Goal: Task Accomplishment & Management: Complete application form

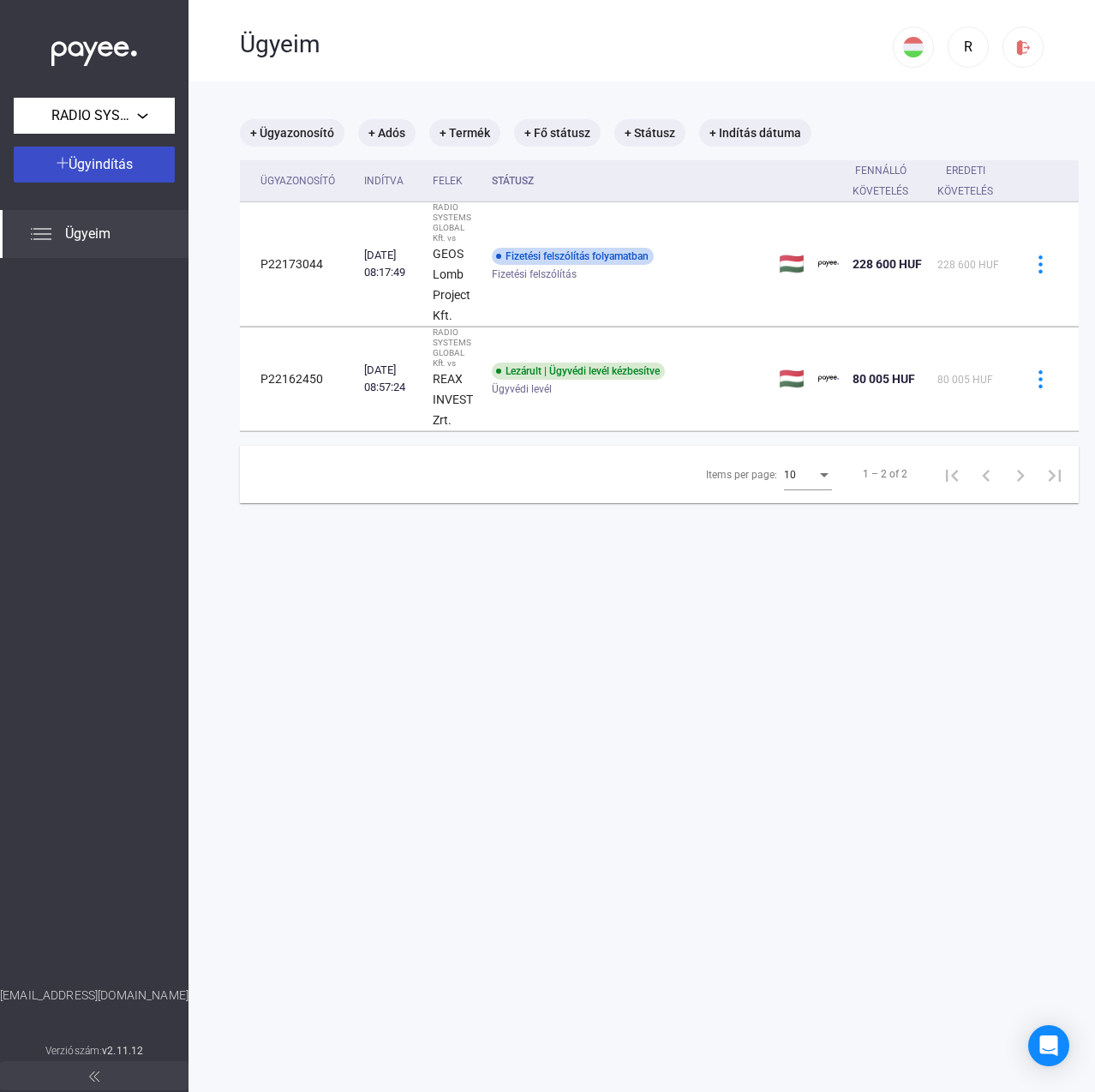
click at [121, 151] on button "Ügyindítás" at bounding box center [94, 164] width 161 height 36
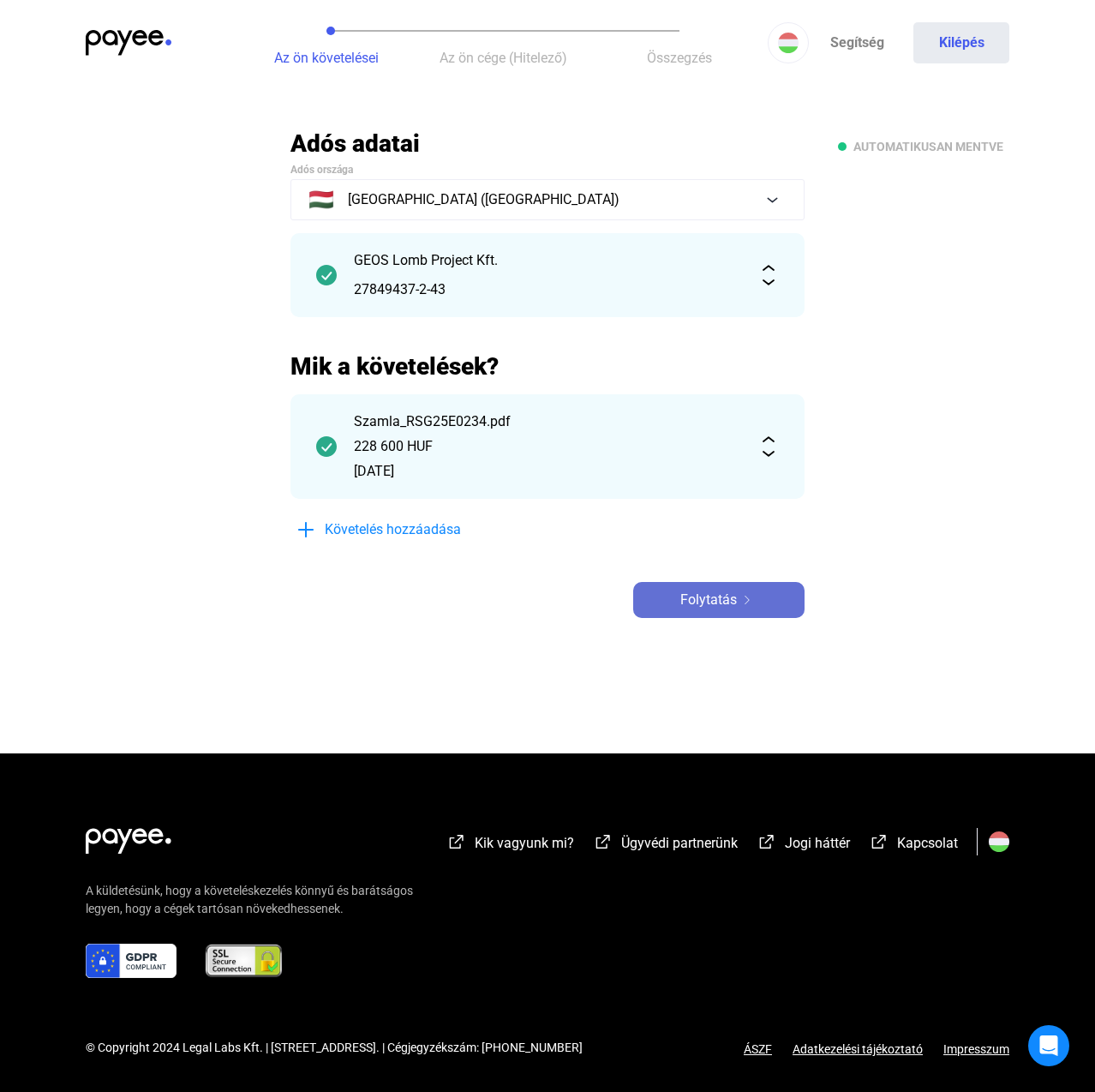
click at [681, 601] on span "Folytatás" at bounding box center [708, 600] width 57 height 21
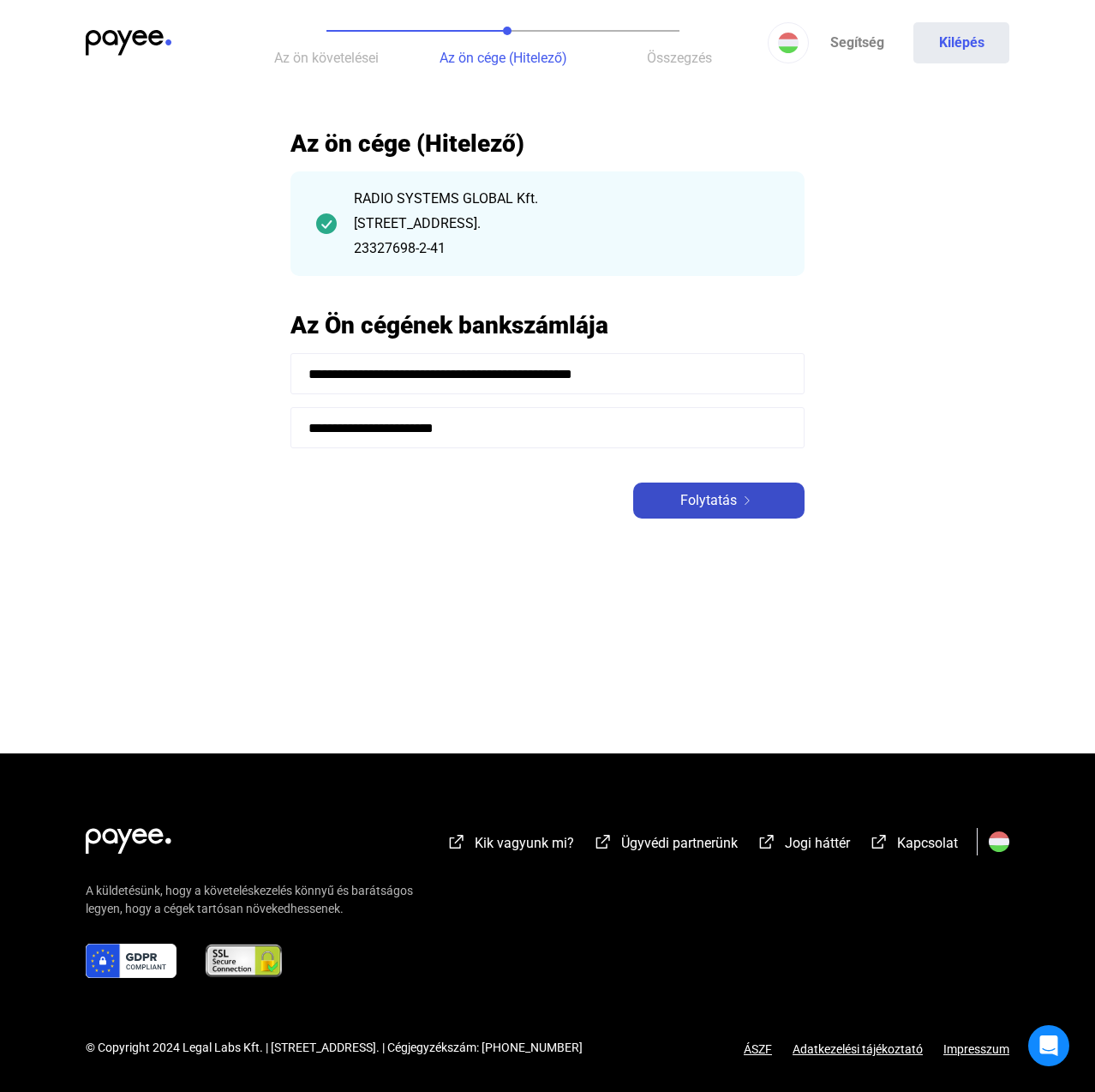
click at [713, 494] on span "Folytatás" at bounding box center [708, 501] width 57 height 21
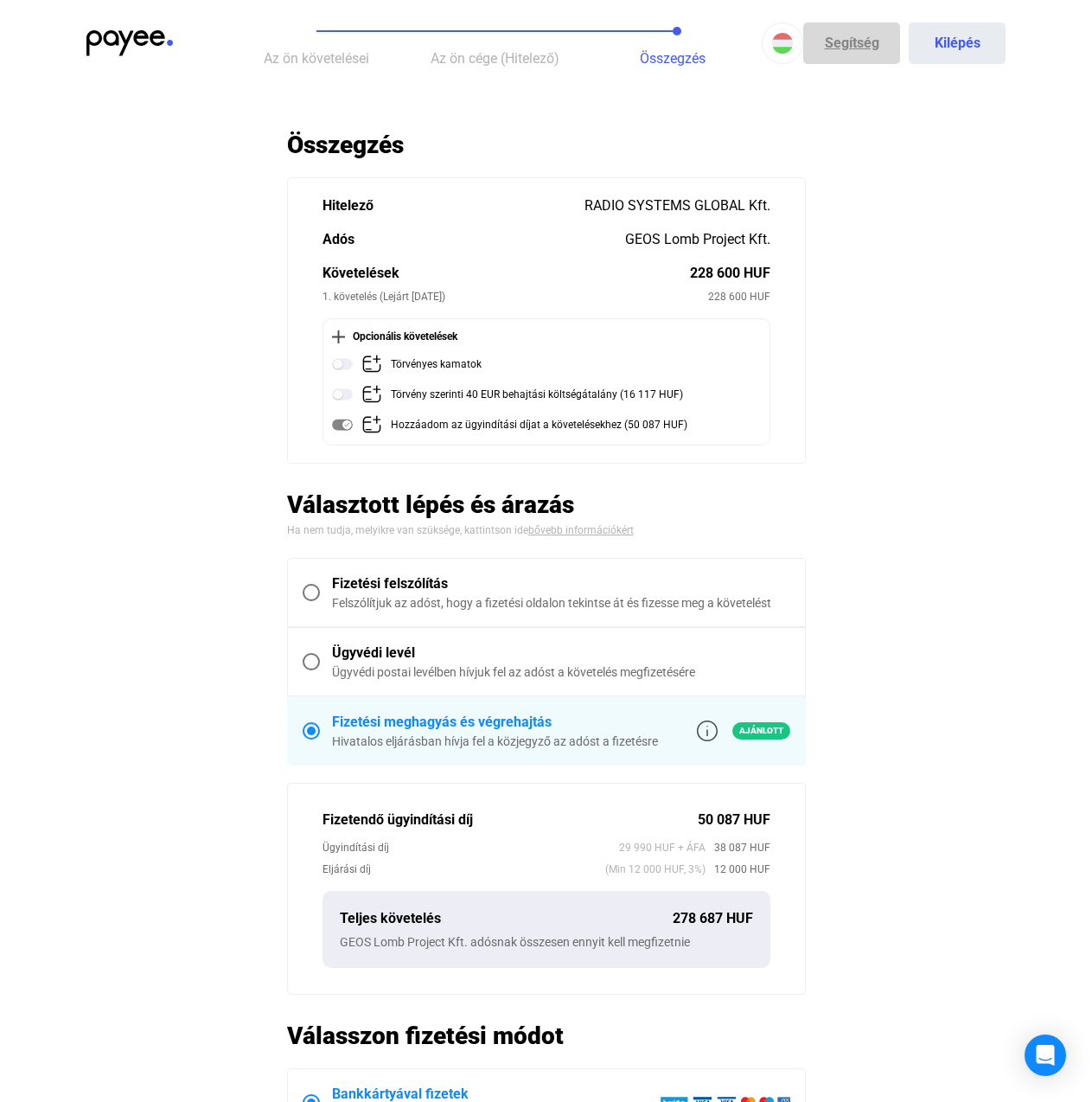
click at [861, 41] on link "Segítség" at bounding box center [852, 42] width 97 height 41
click at [393, 575] on div "Fizetési felszólítás" at bounding box center [561, 584] width 459 height 21
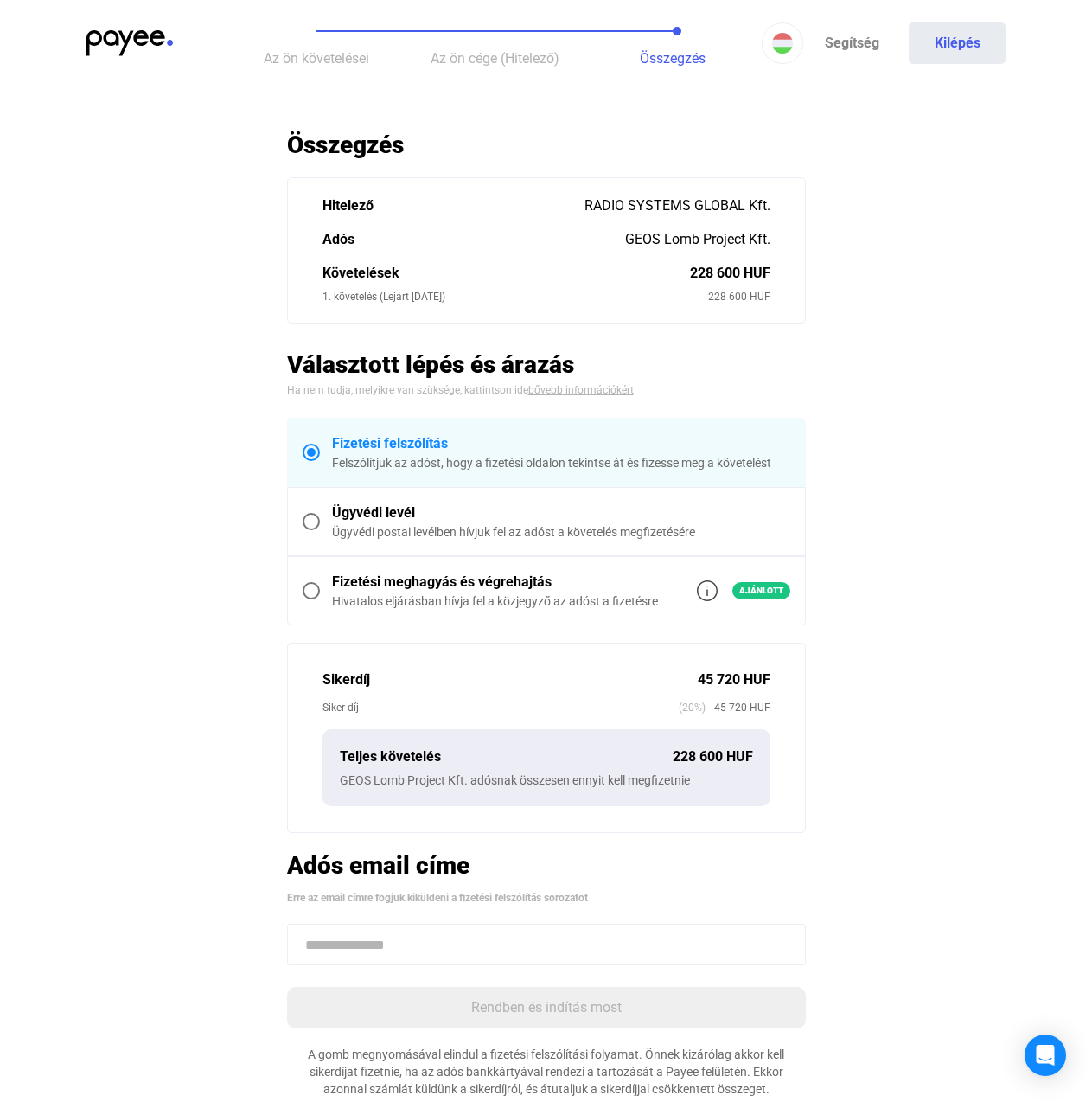
click at [891, 701] on main "Automatikusan mentve Összegzés Hitelező RADIO SYSTEMS GLOBAL Kft. Adós GEOS Lom…" at bounding box center [546, 635] width 1092 height 1011
click at [961, 49] on button "Kilépés" at bounding box center [957, 42] width 97 height 41
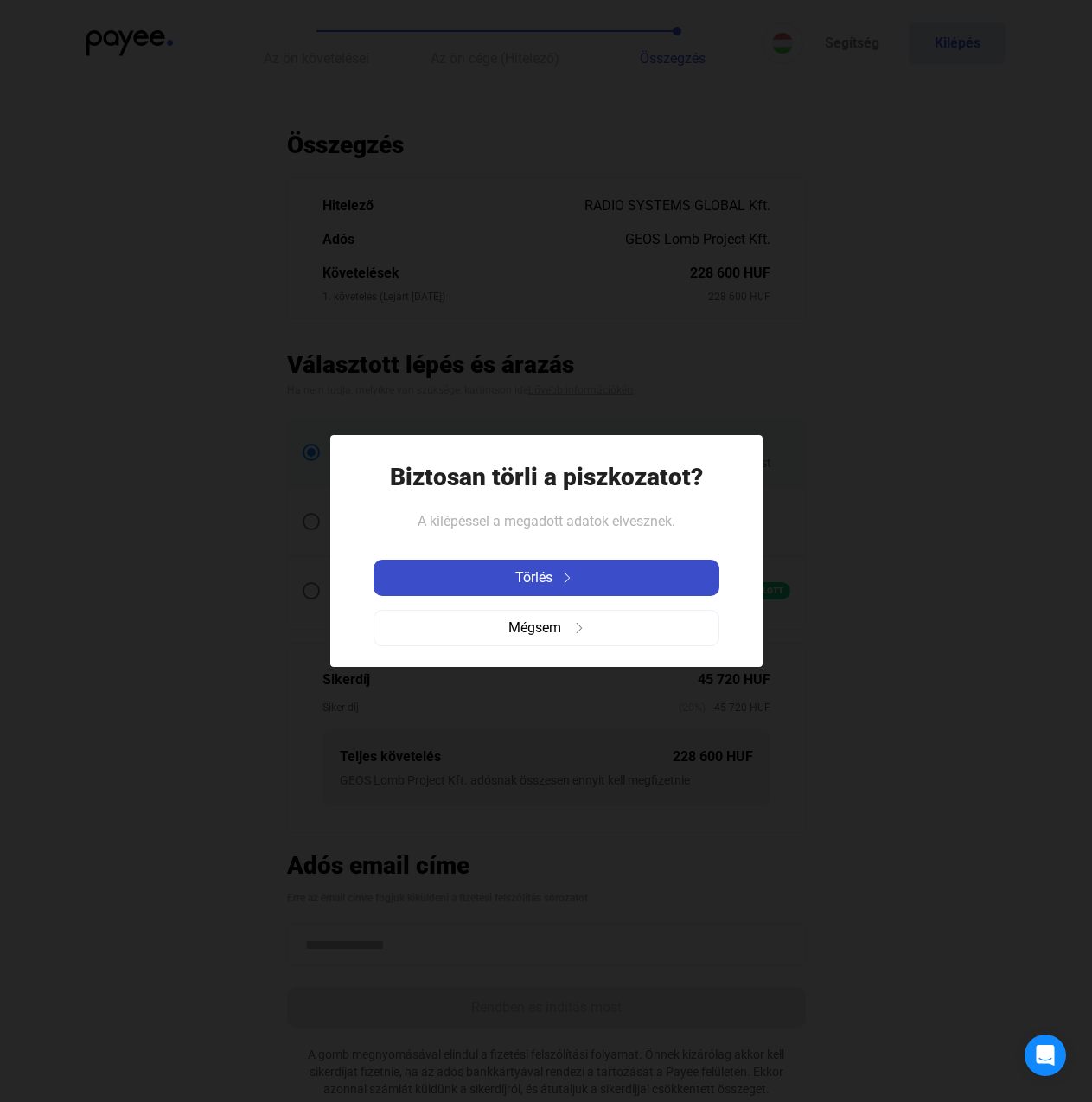
click at [667, 587] on div "Törlés" at bounding box center [546, 578] width 335 height 21
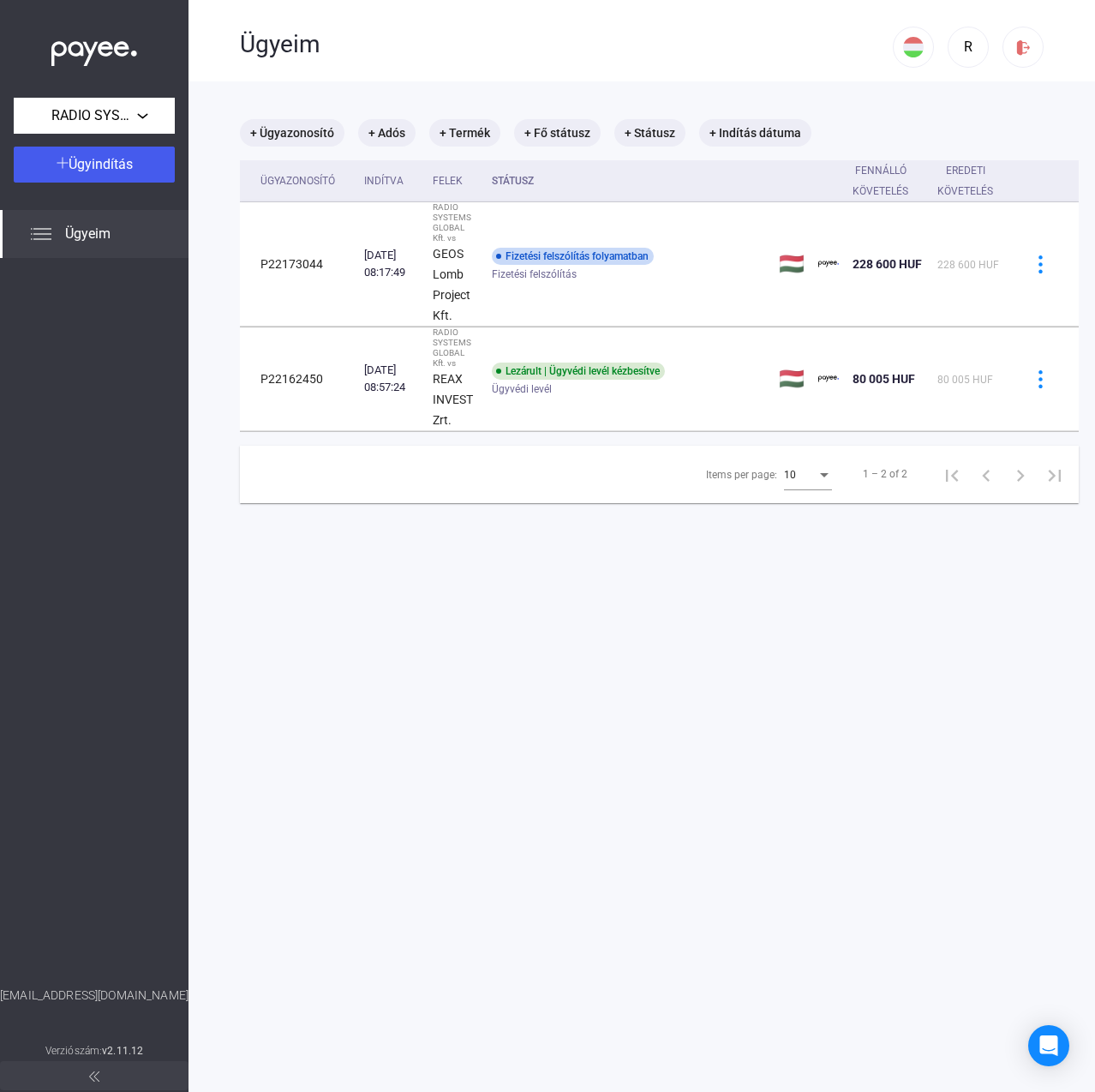
click at [74, 56] on img at bounding box center [94, 49] width 86 height 35
click at [712, 667] on main "+ Ügyazonosító + Adós + Termék + Fő státusz + Státusz + Indítás dátuma Ügyazono…" at bounding box center [659, 627] width 941 height 1092
